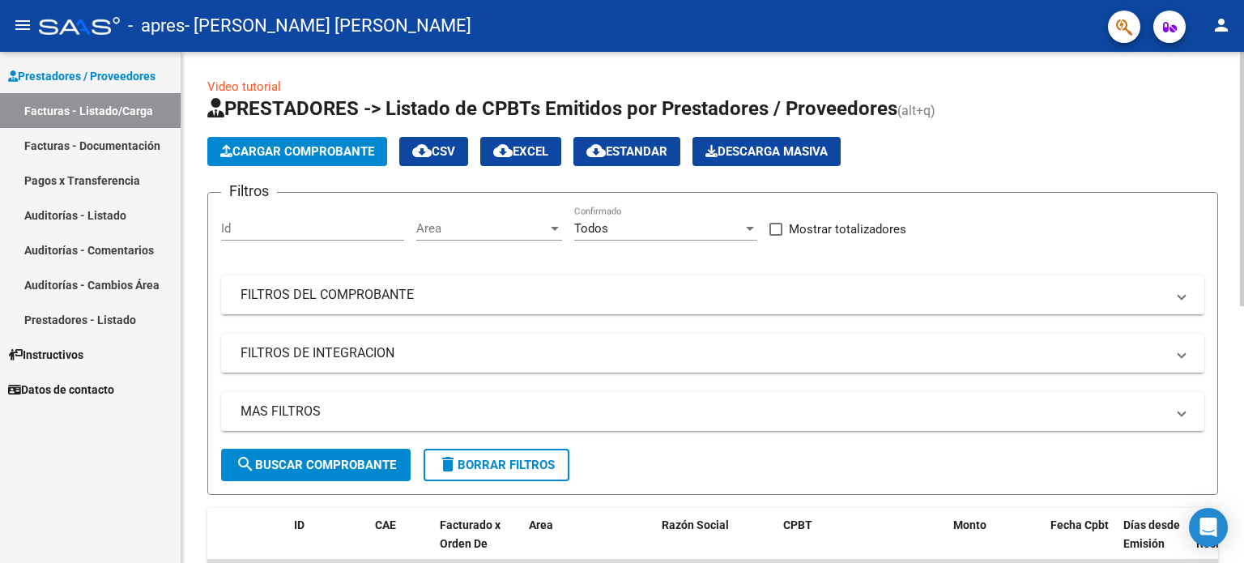
click at [337, 156] on span "Cargar Comprobante" at bounding box center [297, 151] width 154 height 15
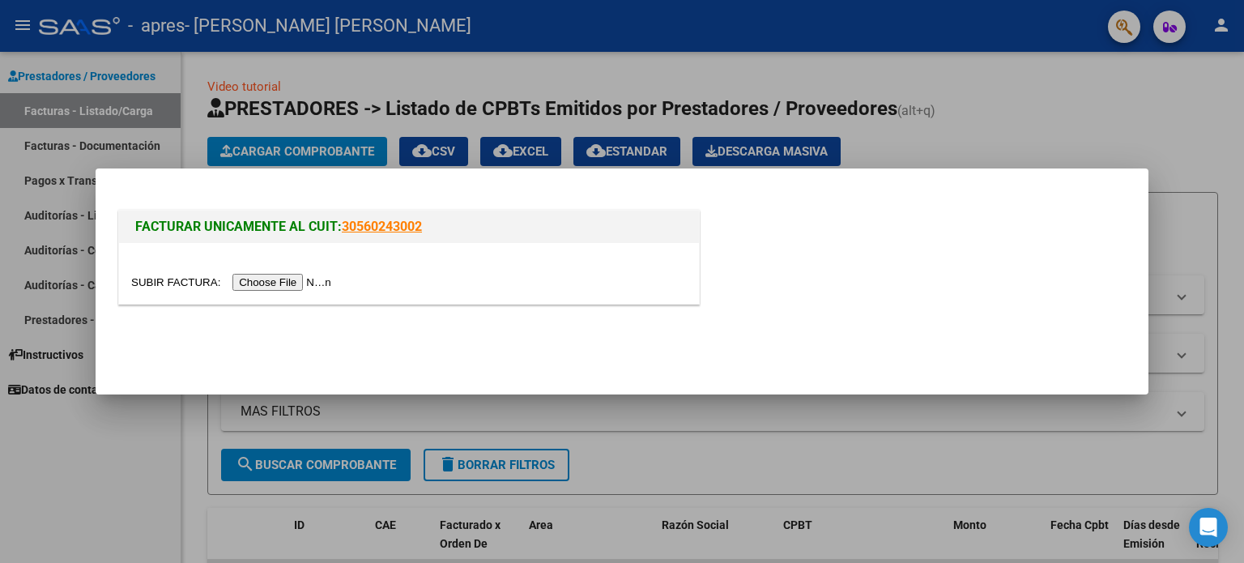
click at [288, 284] on input "file" at bounding box center [233, 282] width 205 height 17
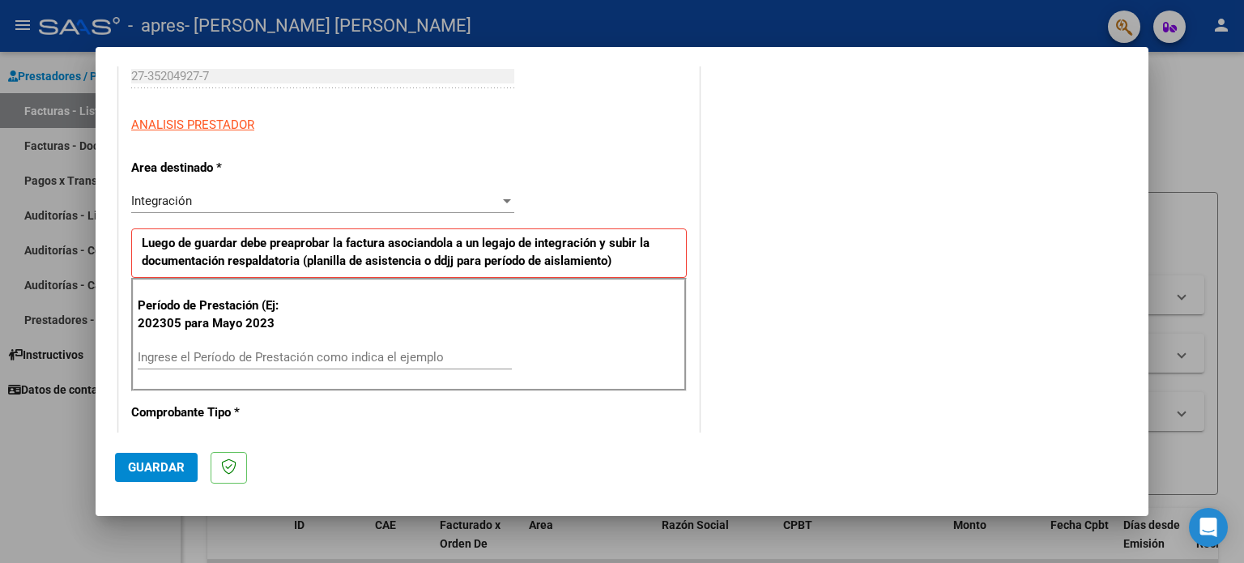
scroll to position [274, 0]
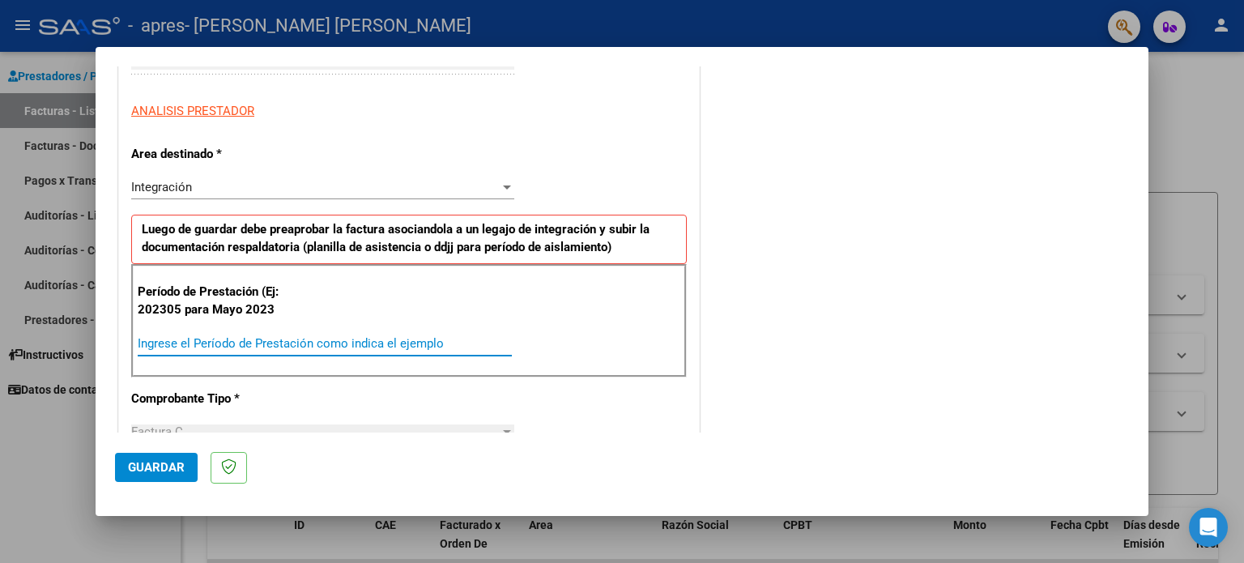
click at [286, 339] on input "Ingrese el Período de Prestación como indica el ejemplo" at bounding box center [325, 343] width 374 height 15
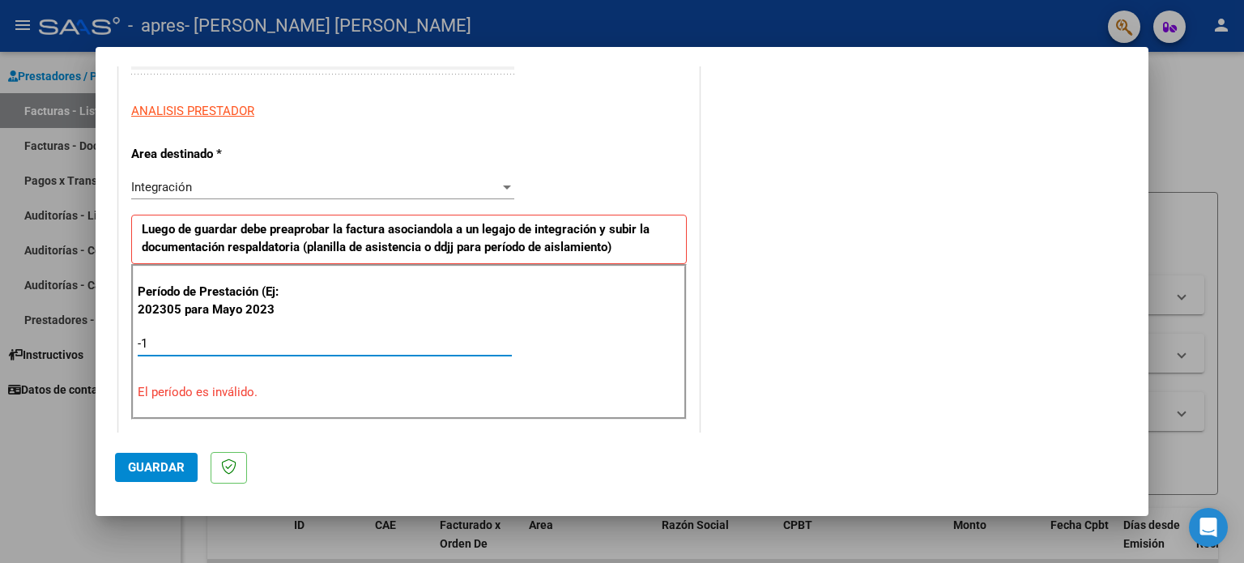
type input "-2"
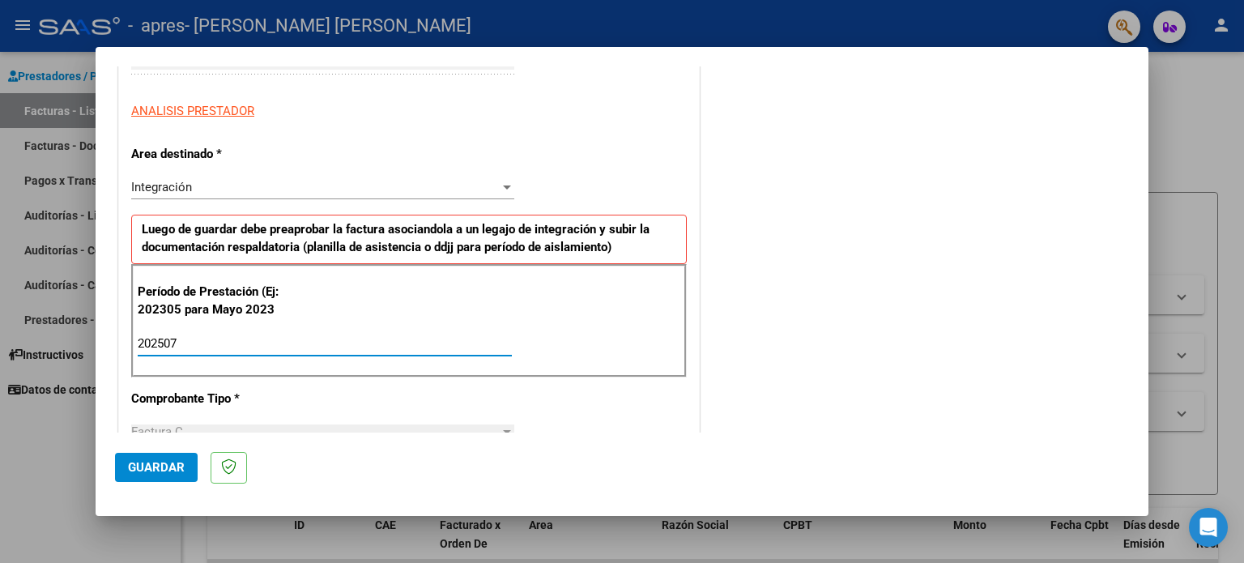
type input "202507"
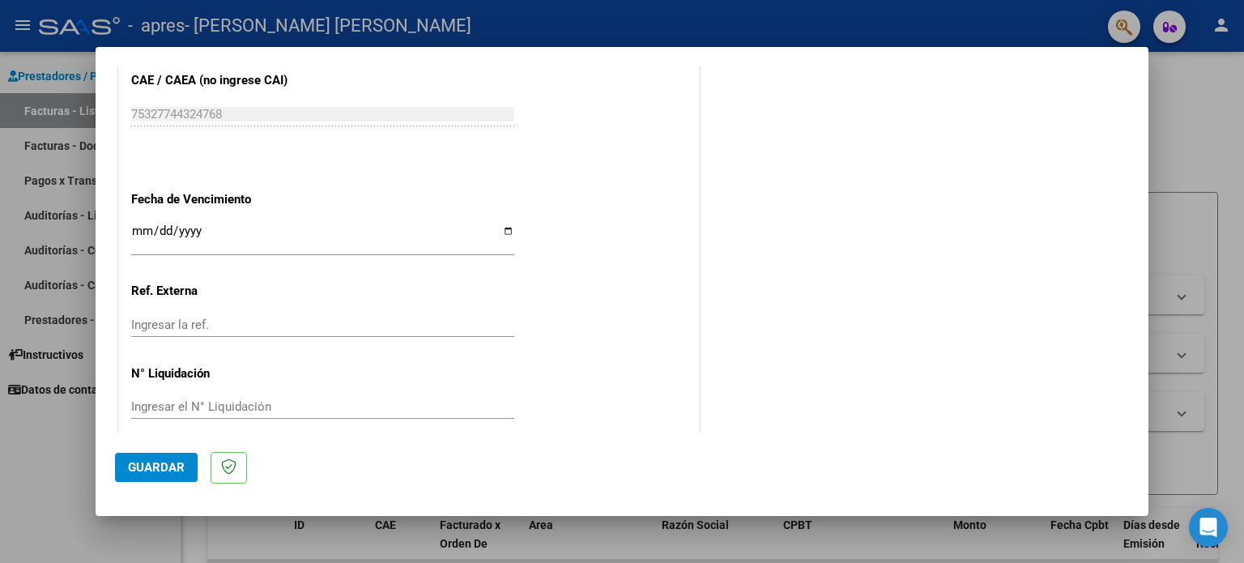
scroll to position [1023, 0]
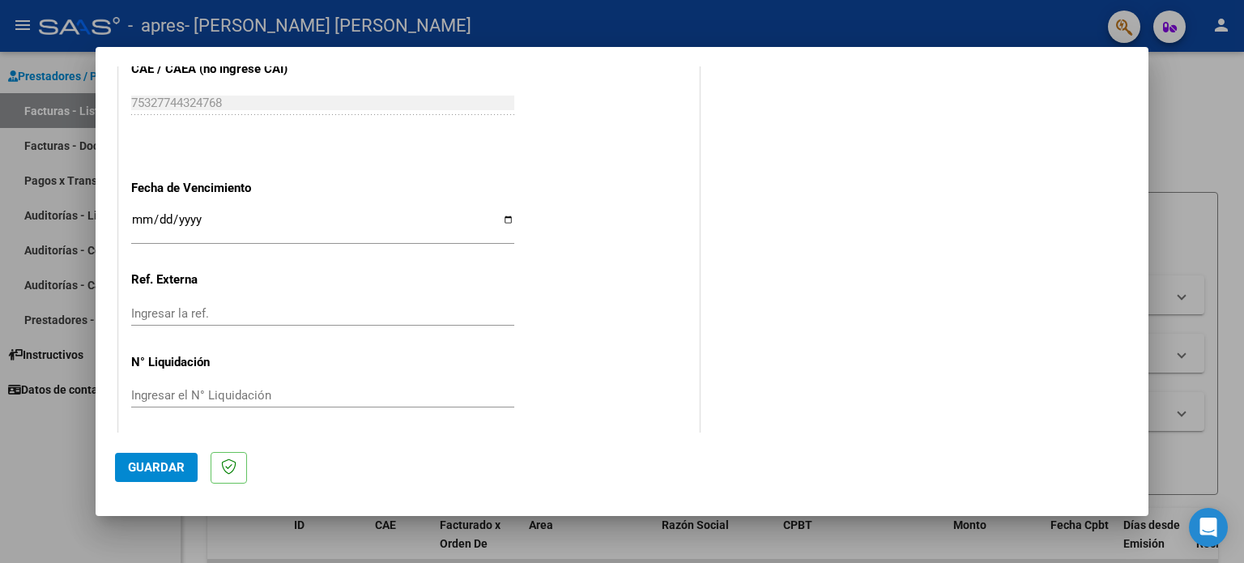
click at [502, 216] on input "Ingresar la fecha" at bounding box center [322, 226] width 383 height 26
type input "[DATE]"
click at [172, 474] on span "Guardar" at bounding box center [156, 467] width 57 height 15
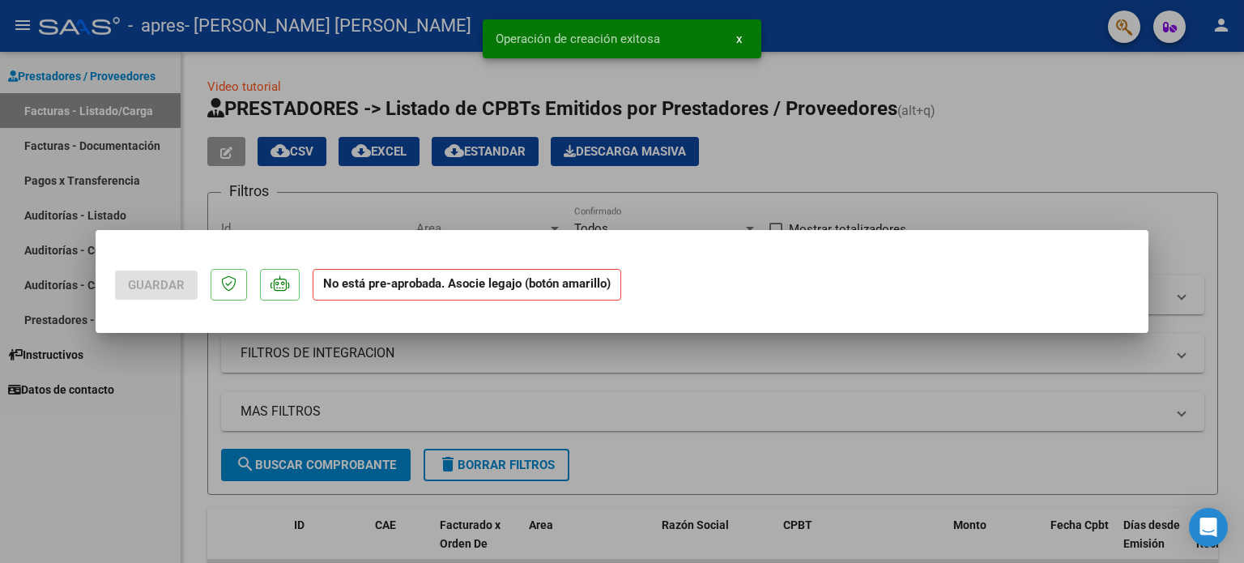
scroll to position [0, 0]
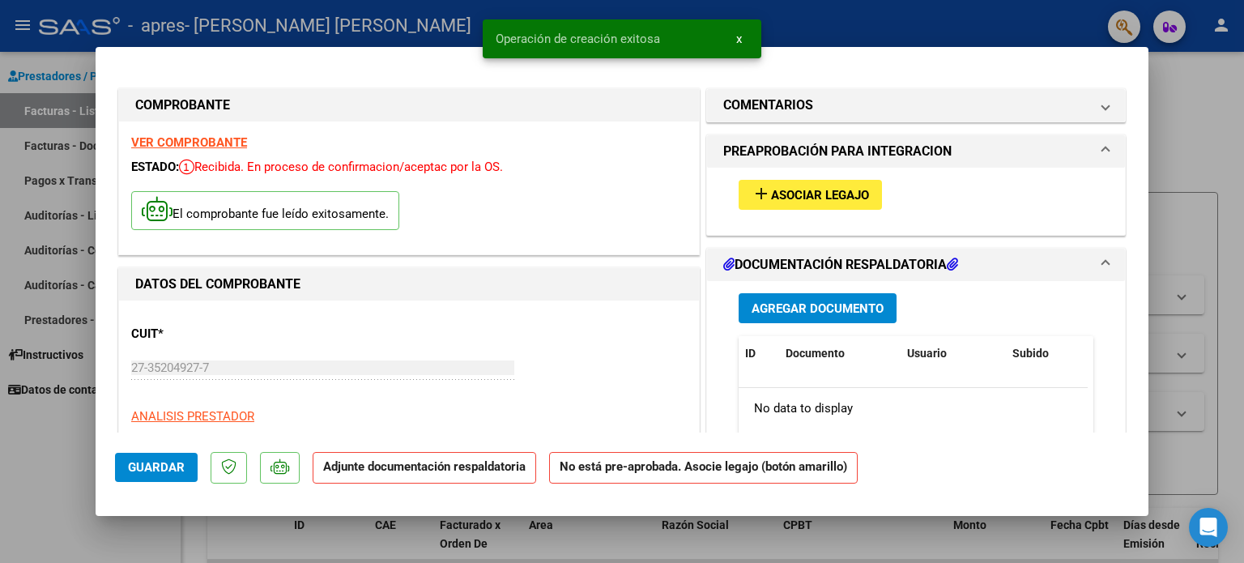
click at [777, 197] on span "Asociar Legajo" at bounding box center [820, 195] width 98 height 15
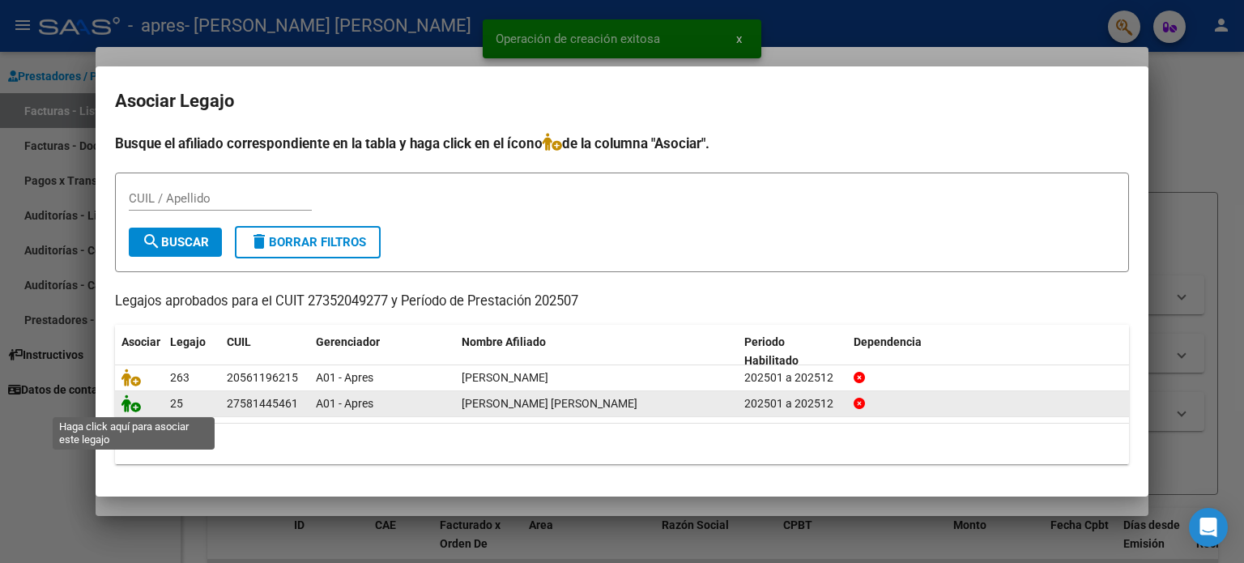
click at [121, 403] on icon at bounding box center [130, 403] width 19 height 18
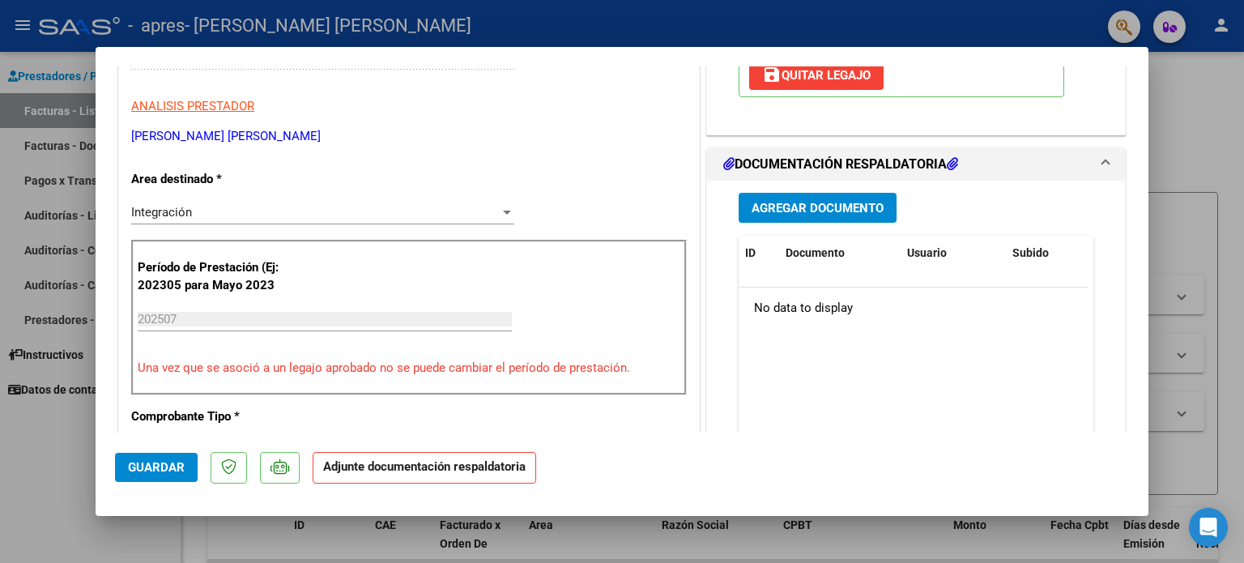
scroll to position [321, 0]
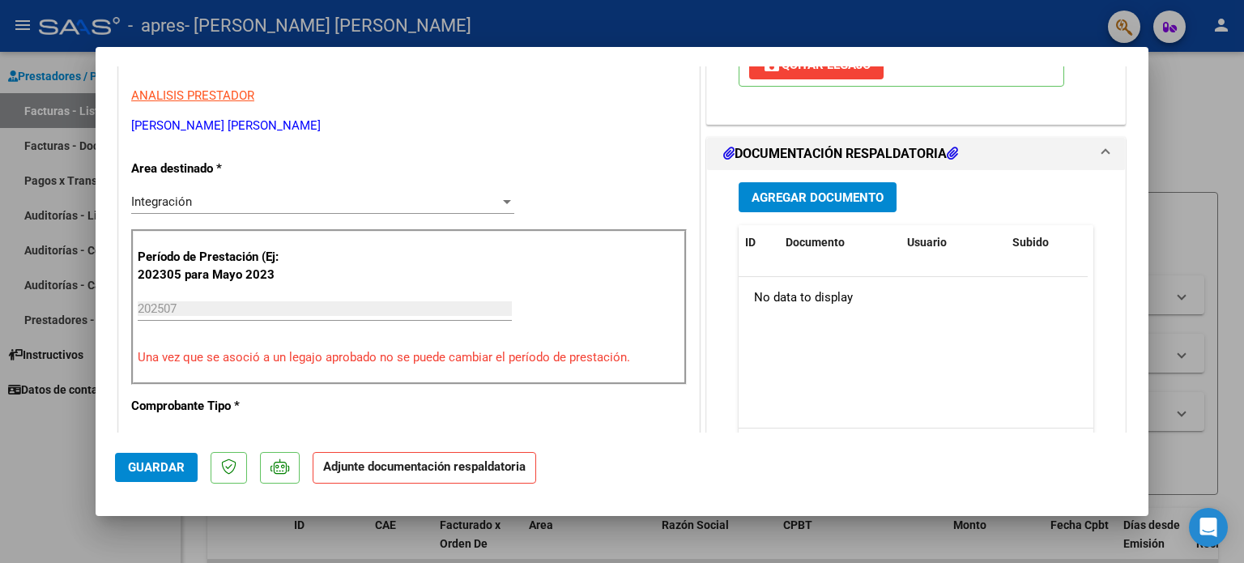
click at [815, 190] on span "Agregar Documento" at bounding box center [818, 197] width 132 height 15
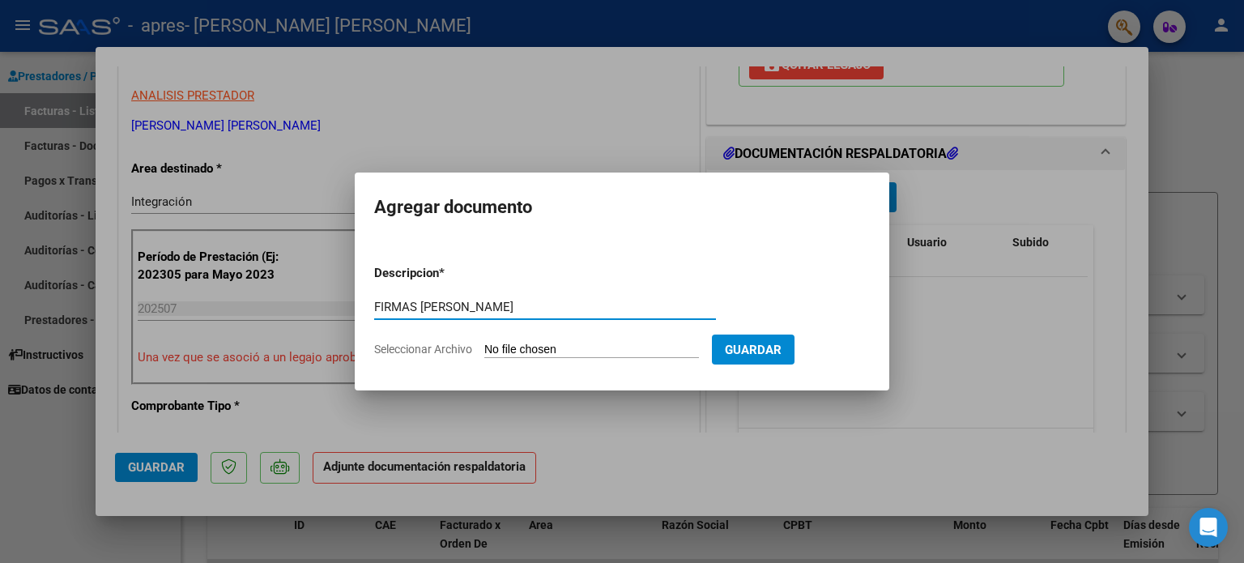
type input "FIRMAS [PERSON_NAME]"
click at [674, 350] on input "Seleccionar Archivo" at bounding box center [591, 350] width 215 height 15
type input "C:\fakepath\FIRMAS [PERSON_NAME].pdf"
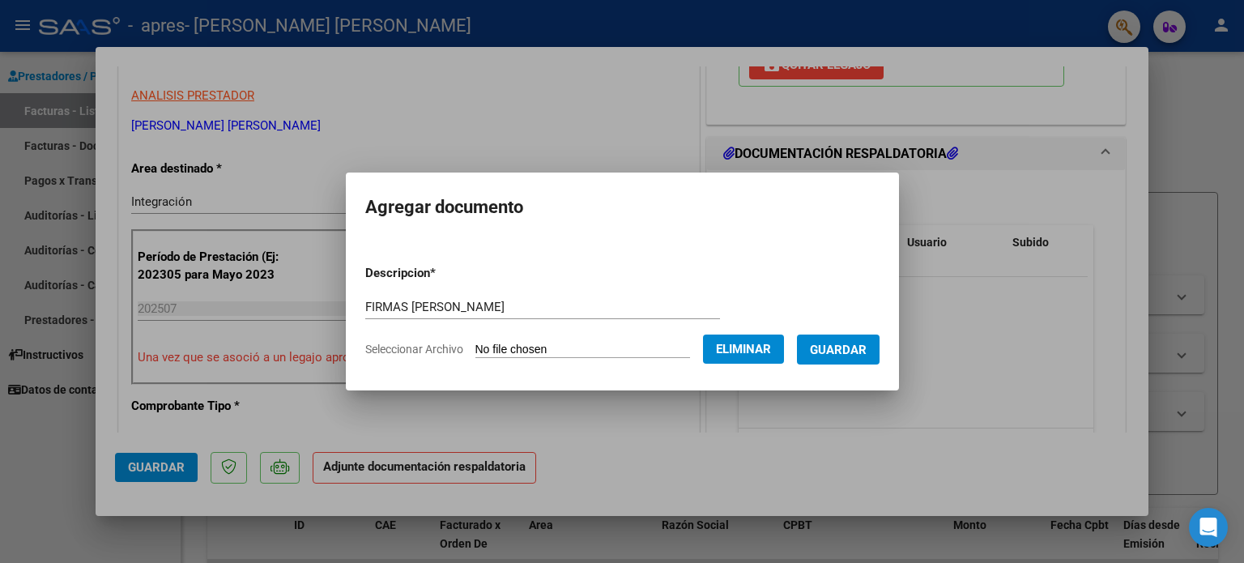
click at [850, 356] on span "Guardar" at bounding box center [838, 350] width 57 height 15
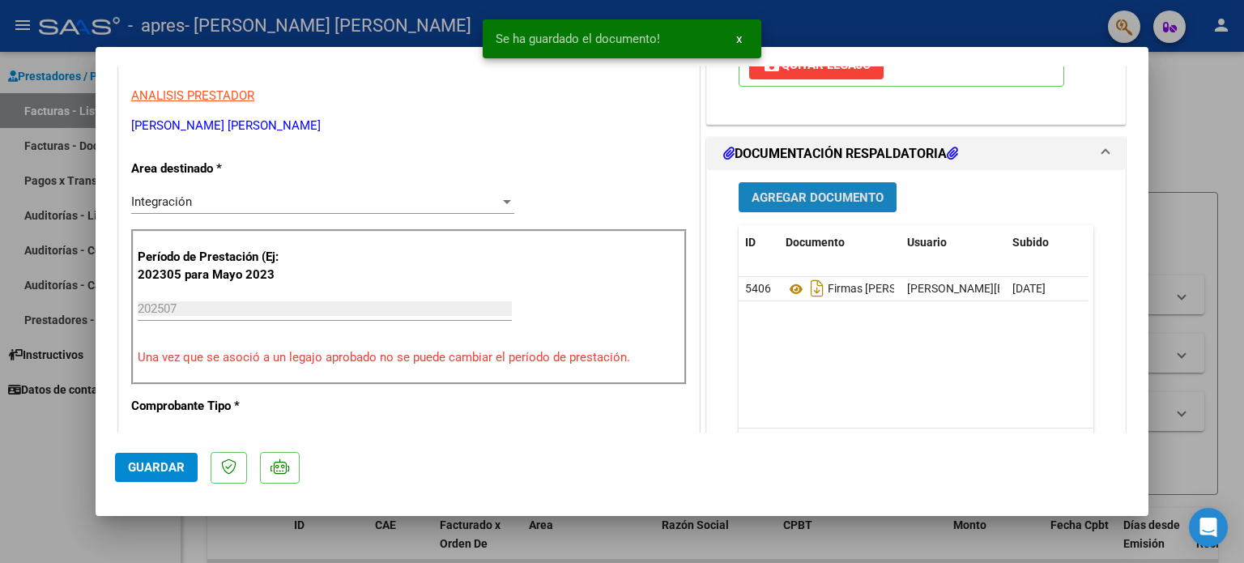
click at [808, 202] on span "Agregar Documento" at bounding box center [818, 197] width 132 height 15
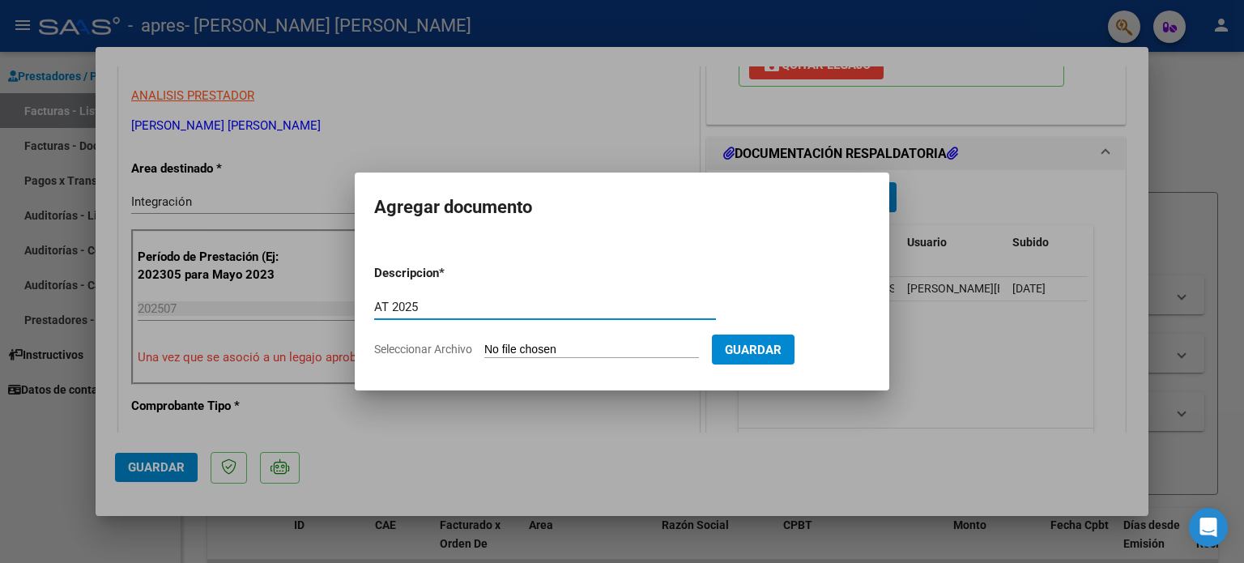
type input "AT 2025"
click at [641, 347] on input "Seleccionar Archivo" at bounding box center [591, 350] width 215 height 15
type input "C:\fakepath\AUTORIZACION 2025 [PERSON_NAME].pdf"
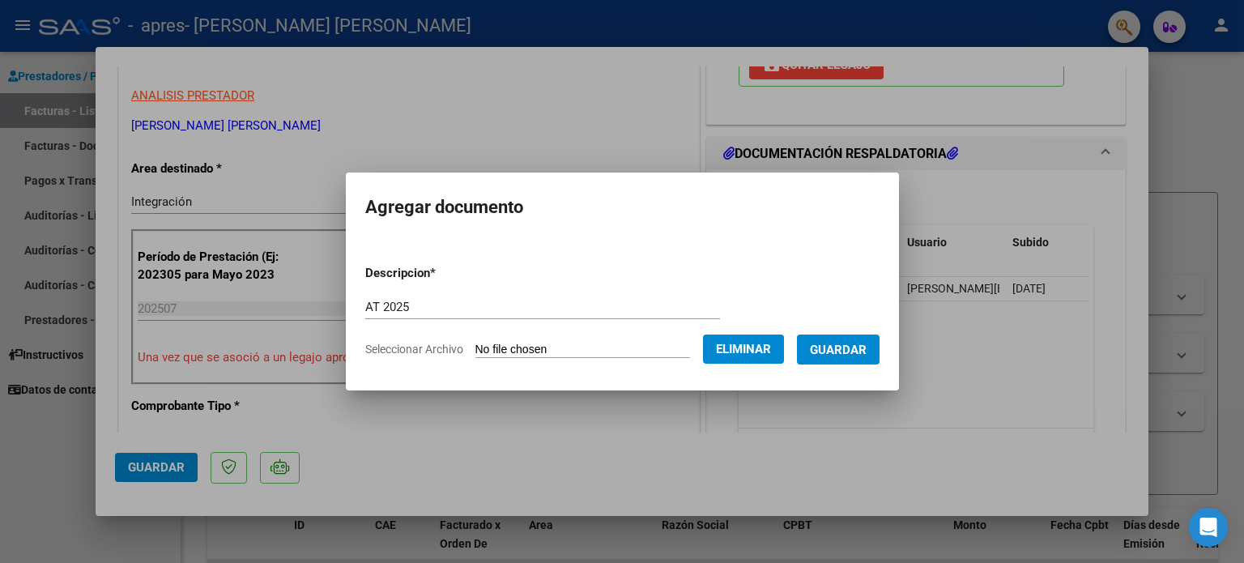
click at [838, 352] on span "Guardar" at bounding box center [838, 350] width 57 height 15
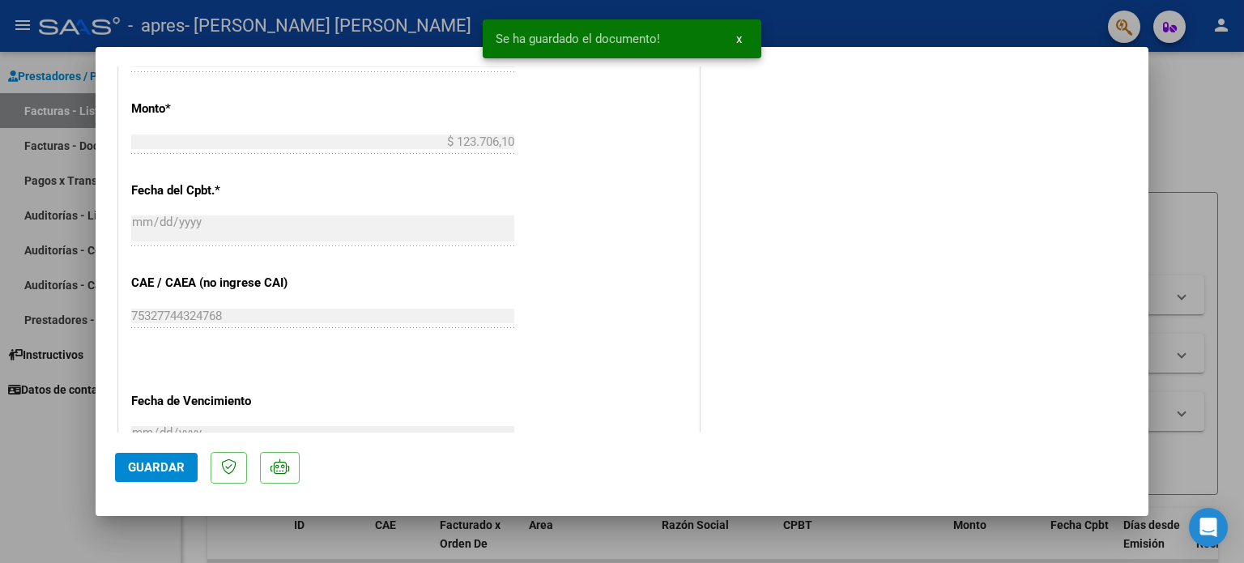
scroll to position [1082, 0]
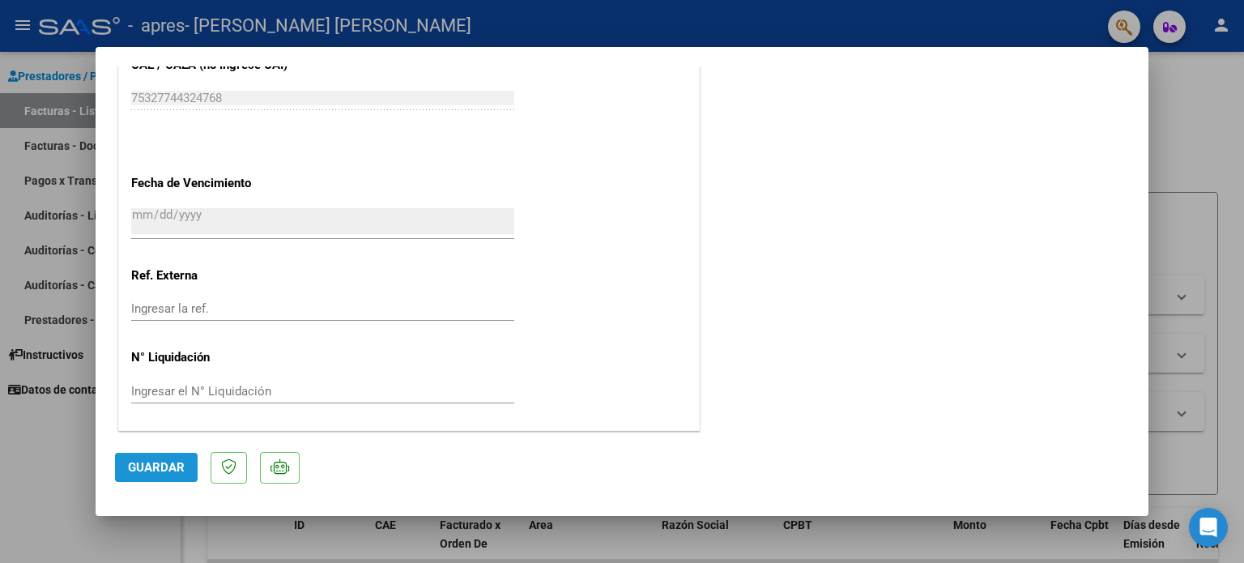
click at [134, 460] on span "Guardar" at bounding box center [156, 467] width 57 height 15
click at [1198, 139] on div at bounding box center [622, 281] width 1244 height 563
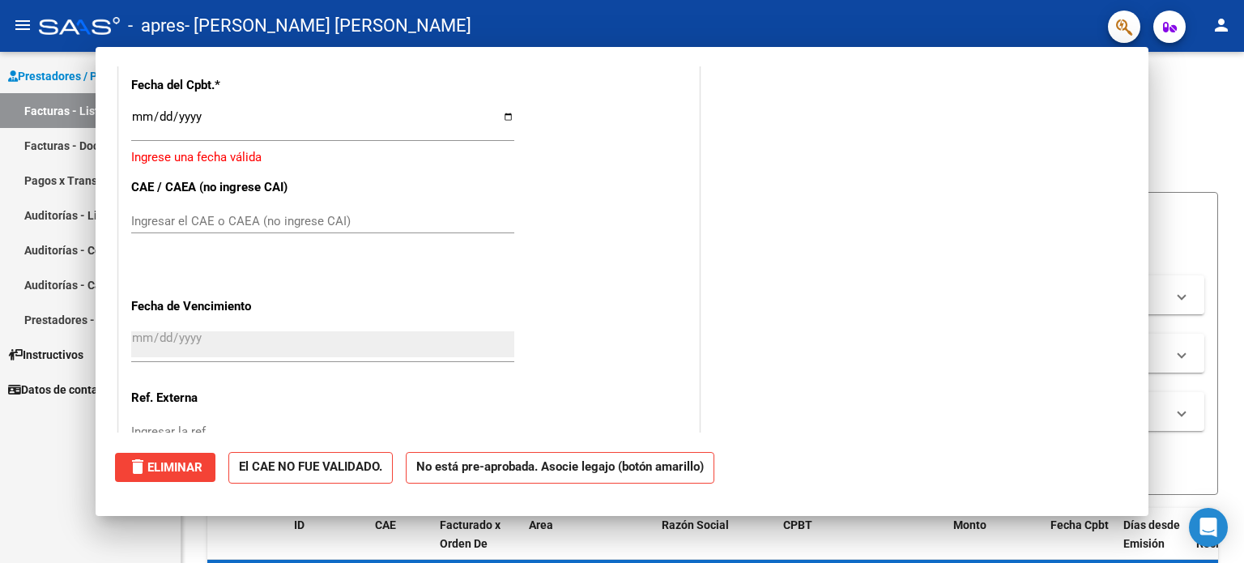
scroll to position [0, 0]
